Goal: Transaction & Acquisition: Purchase product/service

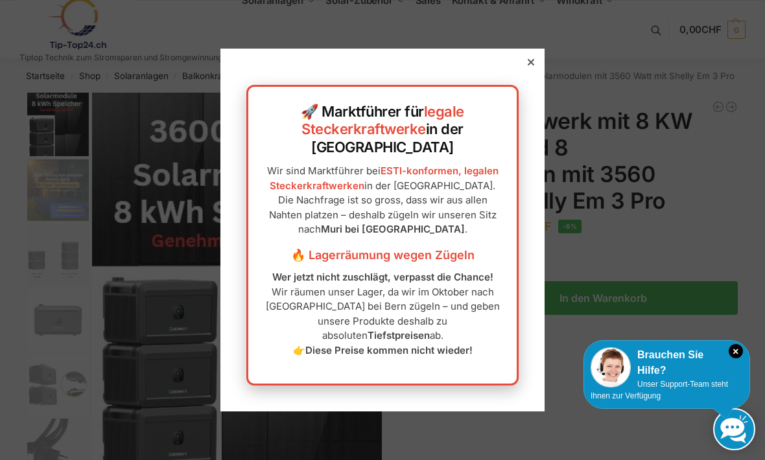
click at [528, 65] on icon at bounding box center [531, 62] width 6 height 6
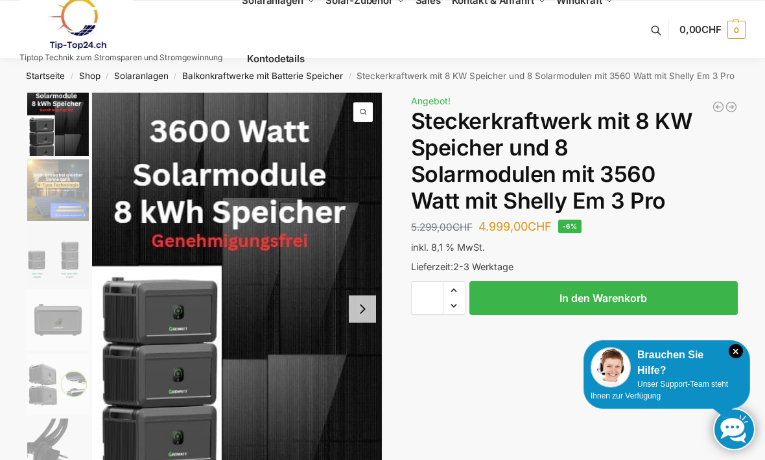
click at [534, 81] on div at bounding box center [531, 75] width 12 height 12
click at [536, 81] on ul "Solaranlagen Balkonkraftwerke Komplet-Sets mit Halterungen Balkon,Wand, Terrass…" at bounding box center [444, 29] width 405 height 117
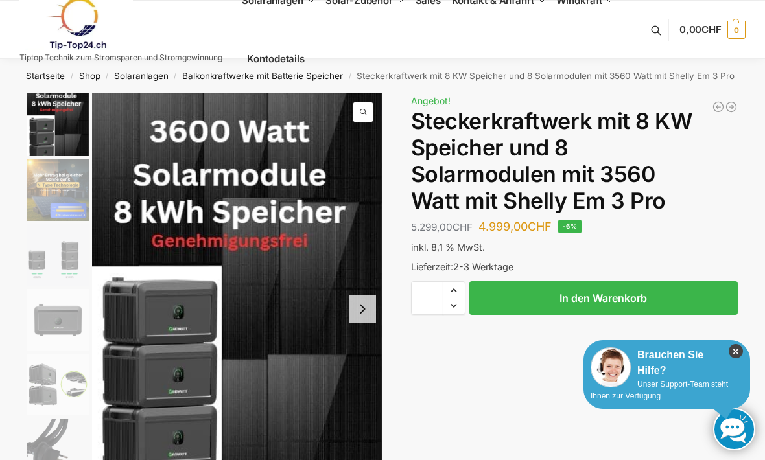
click at [733, 348] on icon "×" at bounding box center [736, 351] width 14 height 14
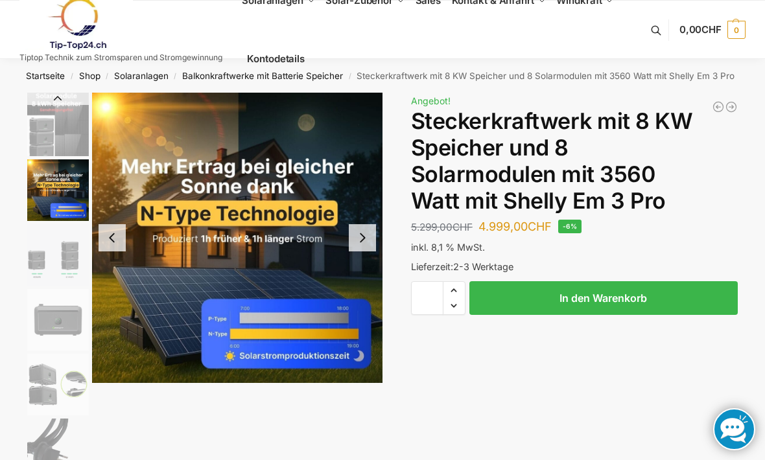
click at [61, 259] on img "3 / 9" at bounding box center [58, 255] width 62 height 62
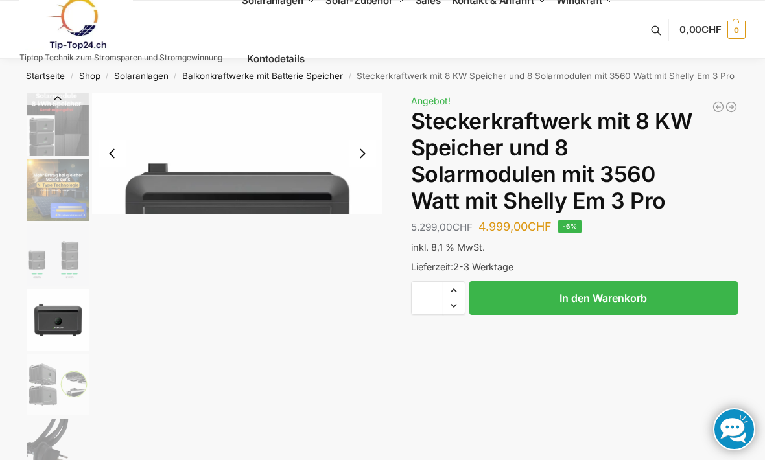
click at [65, 289] on img "4 / 9" at bounding box center [58, 320] width 62 height 62
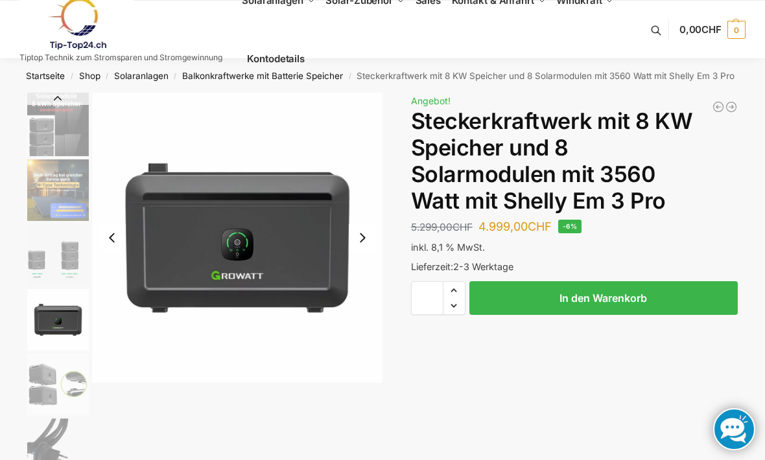
click at [54, 373] on img "5 / 9" at bounding box center [58, 385] width 62 height 62
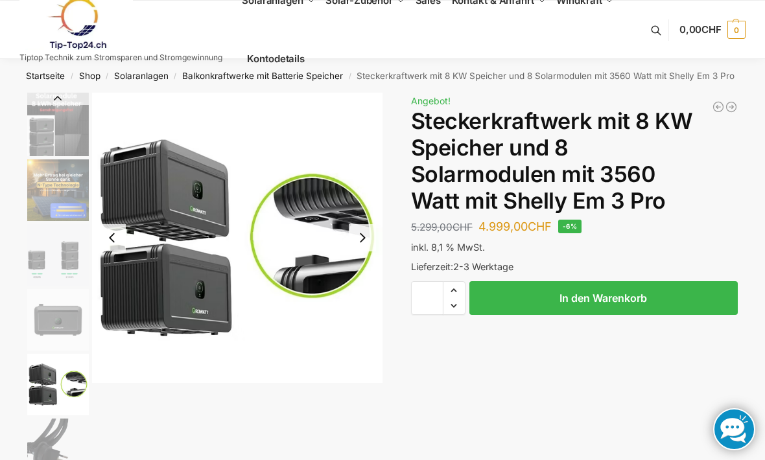
click at [58, 391] on img "5 / 9" at bounding box center [58, 385] width 62 height 62
click at [54, 394] on img "5 / 9" at bounding box center [58, 385] width 62 height 62
click at [54, 386] on img "5 / 9" at bounding box center [58, 385] width 62 height 62
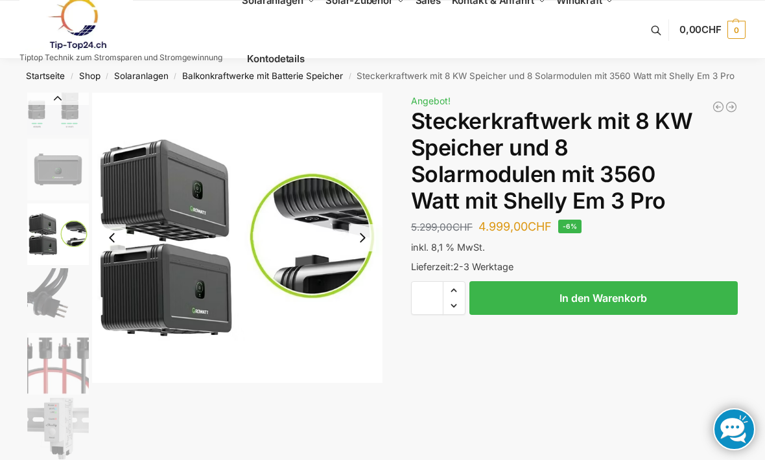
click at [67, 279] on img "6 / 9" at bounding box center [58, 299] width 62 height 62
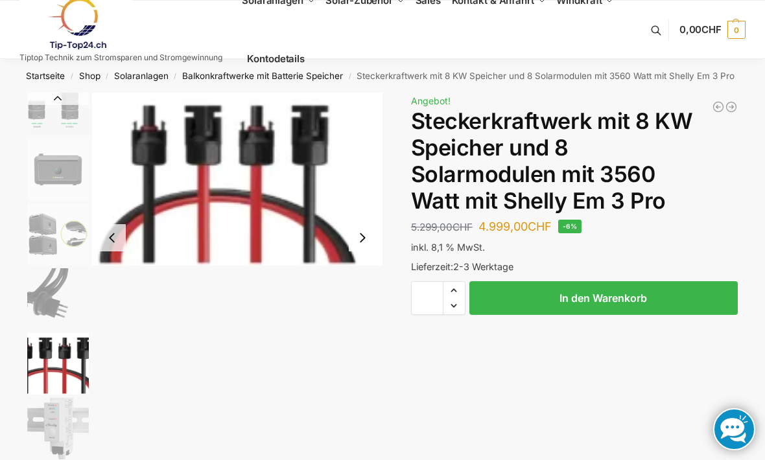
click at [62, 352] on img "7 / 9" at bounding box center [58, 364] width 62 height 62
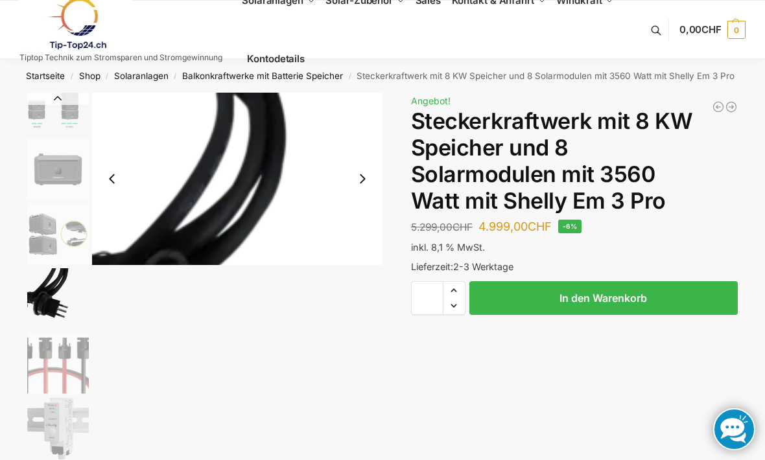
click at [56, 291] on img "6 / 9" at bounding box center [58, 299] width 62 height 62
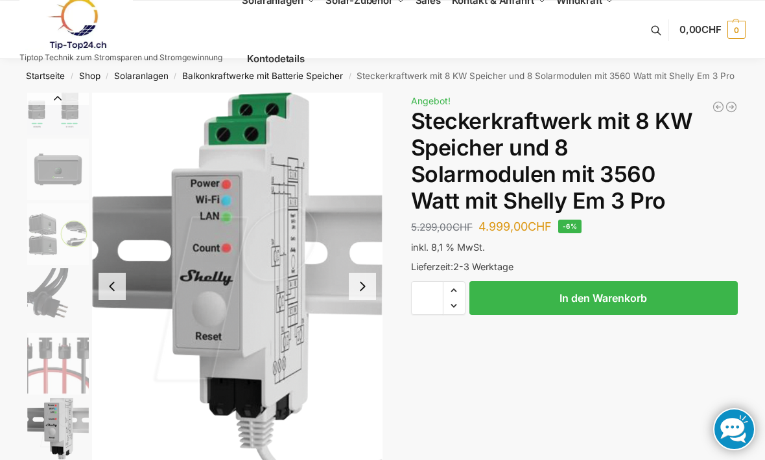
click at [54, 429] on img "8 / 9" at bounding box center [58, 429] width 62 height 62
